Goal: Task Accomplishment & Management: Complete application form

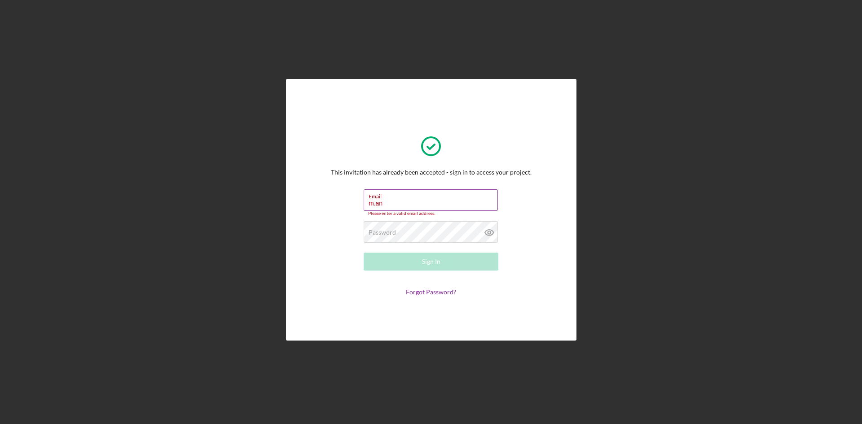
click at [406, 195] on label "Email" at bounding box center [433, 195] width 129 height 10
click at [406, 195] on input "m.an" at bounding box center [431, 201] width 134 height 22
type input "[EMAIL_ADDRESS][DOMAIN_NAME]"
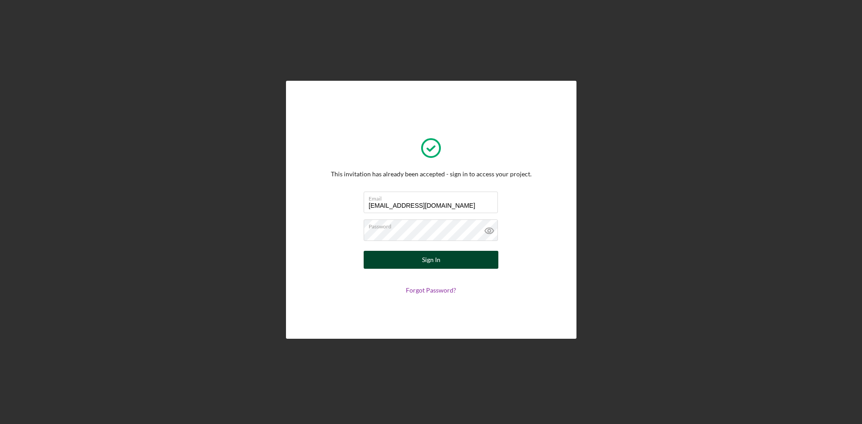
click at [404, 252] on button "Sign In" at bounding box center [431, 260] width 135 height 18
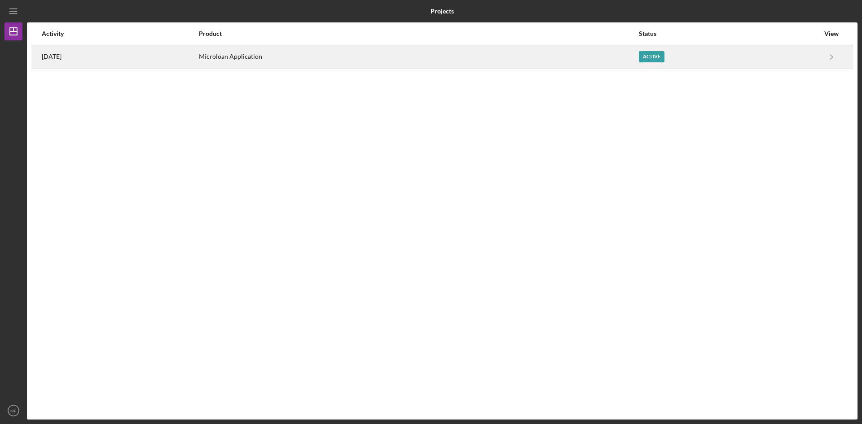
click at [665, 55] on div "Active" at bounding box center [652, 56] width 26 height 11
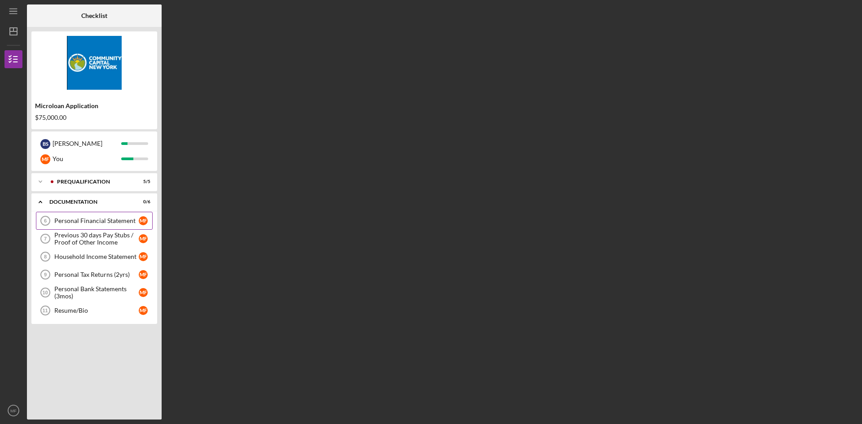
click at [56, 218] on div "Personal Financial Statement" at bounding box center [96, 220] width 84 height 7
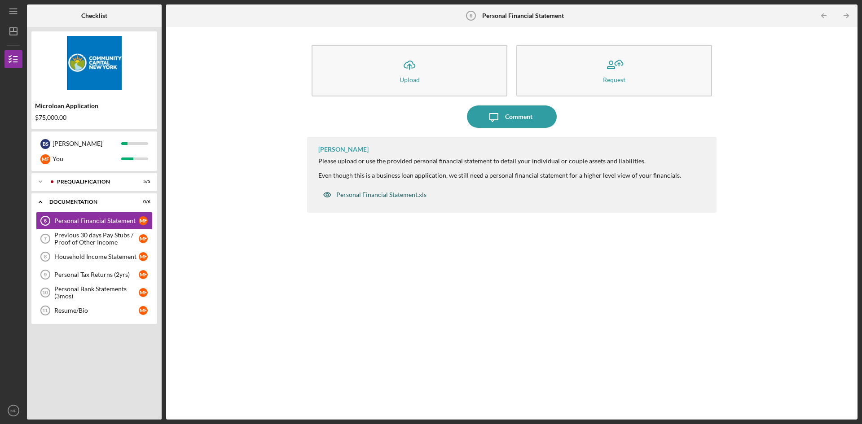
click at [394, 198] on div "Personal Financial Statement.xls" at bounding box center [381, 194] width 90 height 7
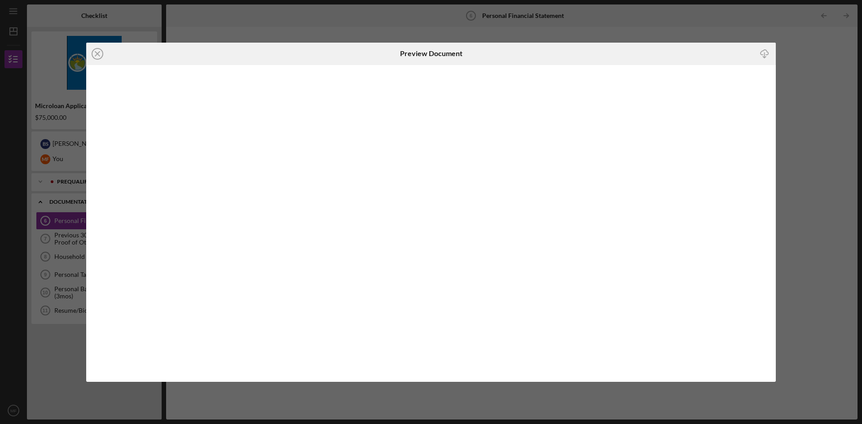
click at [765, 54] on line "button" at bounding box center [765, 55] width 0 height 5
click at [839, 211] on div "Icon/Close Preview Document Icon/Download" at bounding box center [431, 212] width 862 height 424
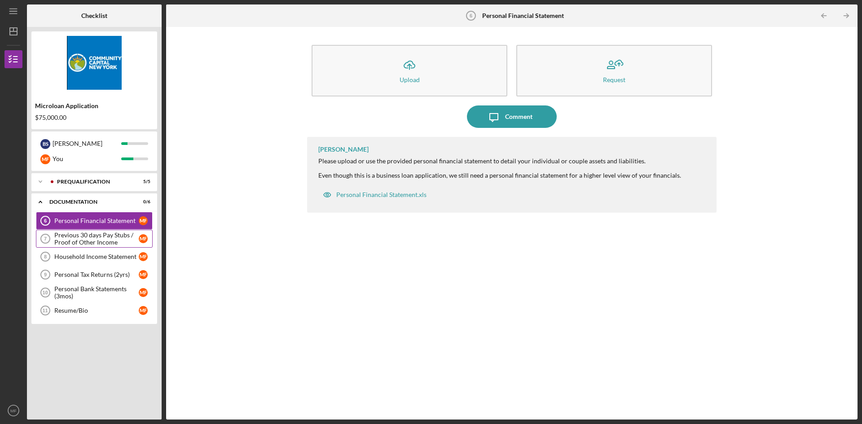
click at [102, 238] on div "Previous 30 days Pay Stubs / Proof of Other Income" at bounding box center [96, 239] width 84 height 14
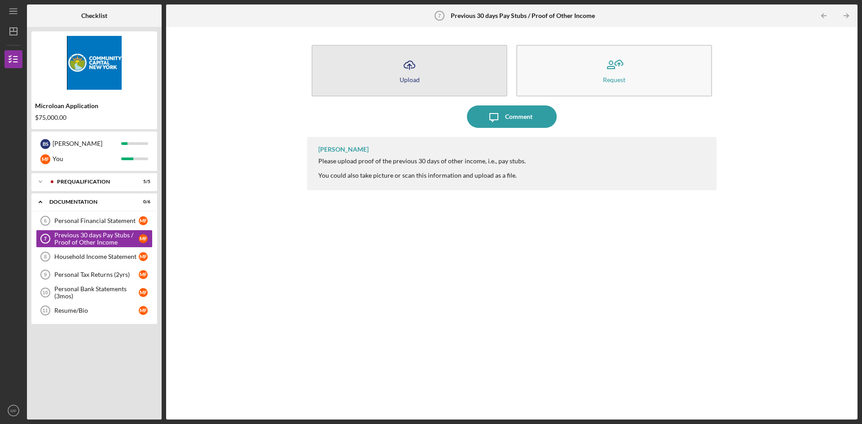
click at [416, 81] on div "Upload" at bounding box center [410, 79] width 20 height 7
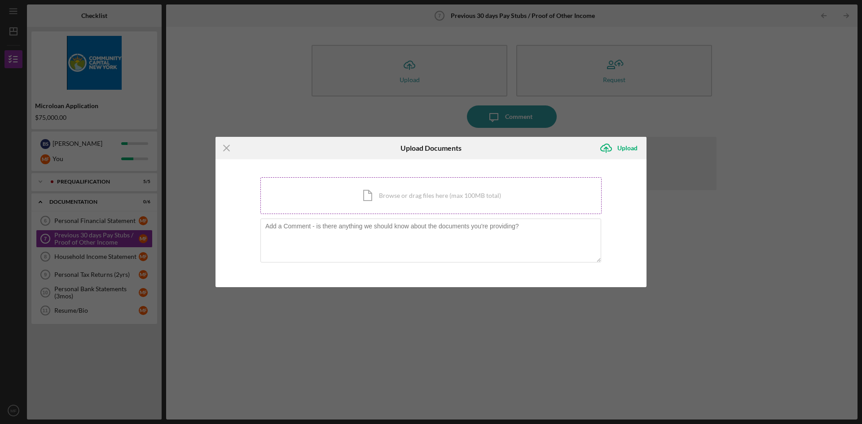
click at [456, 198] on div "Icon/Document Browse or drag files here (max 100MB total) Tap to choose files o…" at bounding box center [431, 195] width 341 height 37
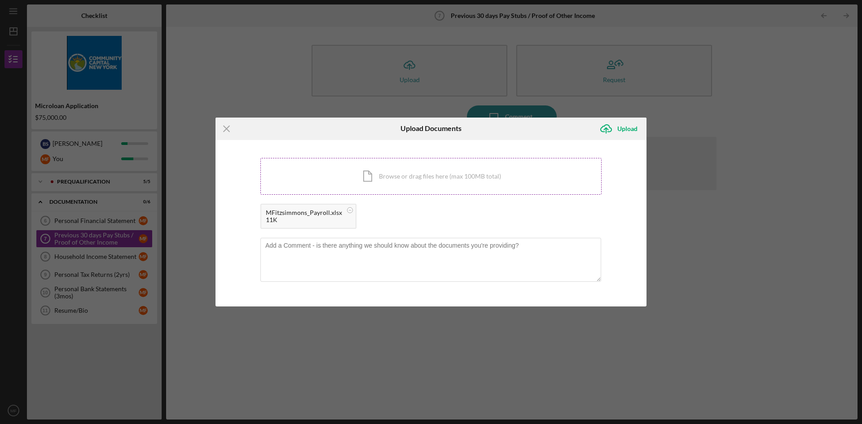
click at [399, 171] on div "Icon/Document Browse or drag files here (max 100MB total) Tap to choose files o…" at bounding box center [431, 176] width 341 height 37
click at [309, 261] on textarea at bounding box center [431, 260] width 341 height 44
type textarea "payroll file 2025"
click at [636, 130] on div "Upload" at bounding box center [628, 129] width 20 height 18
